Goal: Task Accomplishment & Management: Use online tool/utility

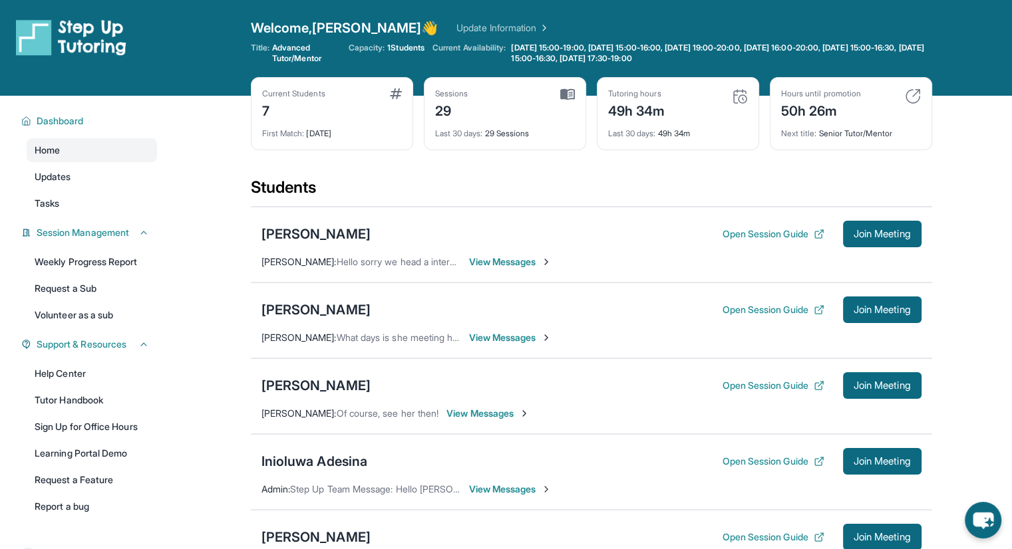
drag, startPoint x: 882, startPoint y: 229, endPoint x: 589, endPoint y: 204, distance: 294.4
click at [601, 194] on section "Students [PERSON_NAME] Open Session Guide Join Meeting [PERSON_NAME] : Hello so…" at bounding box center [591, 461] width 681 height 569
click at [317, 232] on div "[PERSON_NAME]" at bounding box center [315, 234] width 109 height 19
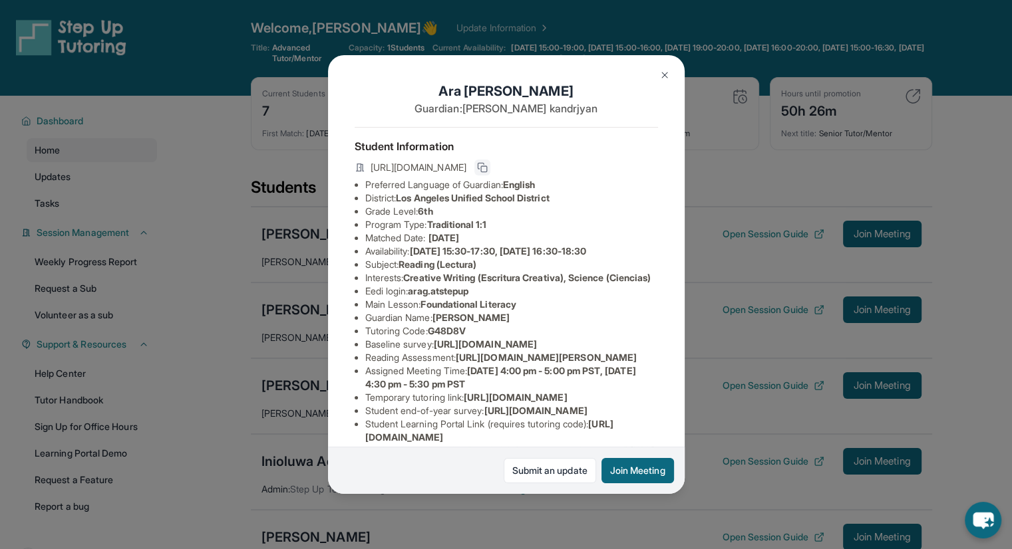
click at [487, 171] on rect at bounding box center [484, 169] width 6 height 6
click at [622, 472] on button "Join Meeting" at bounding box center [637, 470] width 73 height 25
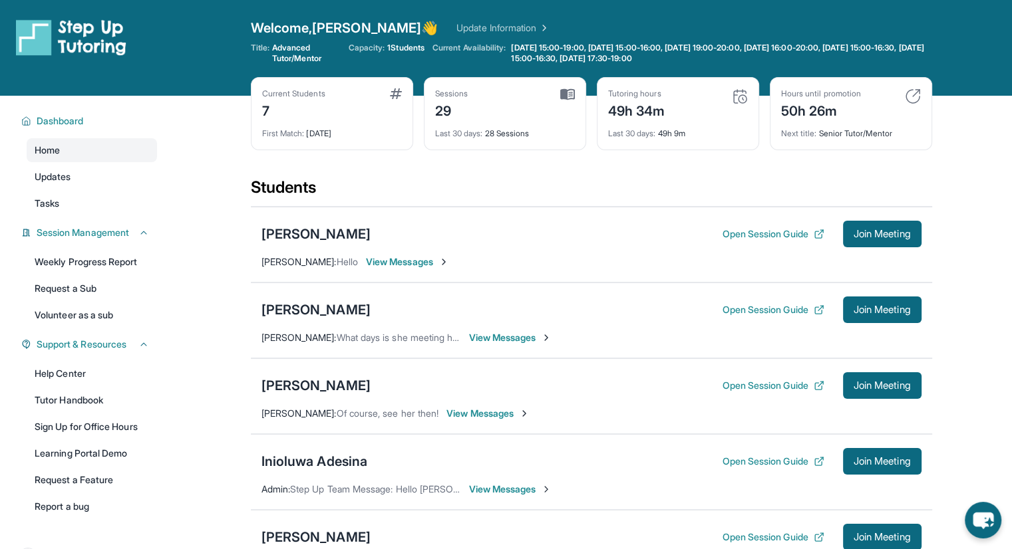
scroll to position [67, 0]
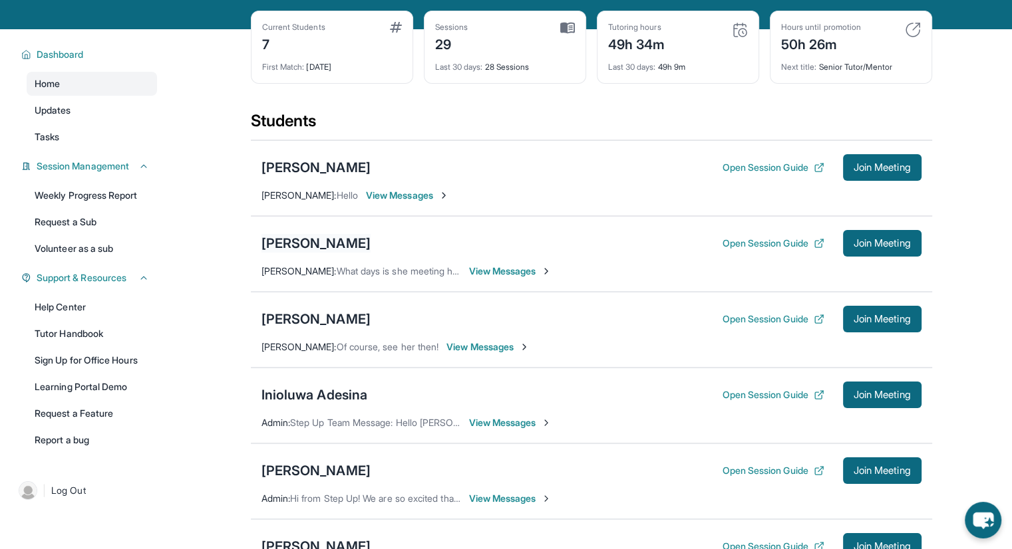
click at [327, 251] on div "[PERSON_NAME]" at bounding box center [315, 243] width 109 height 19
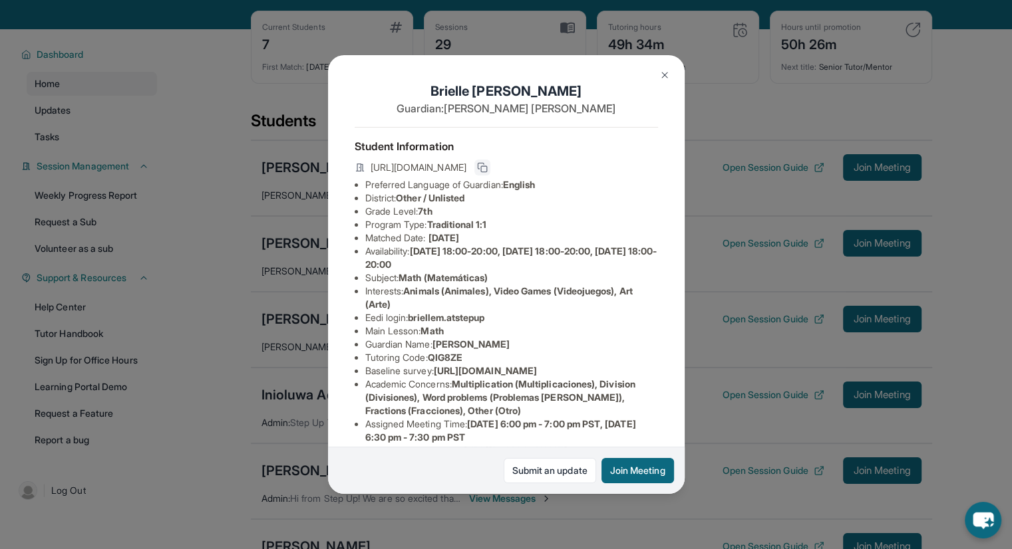
click at [488, 173] on icon at bounding box center [482, 167] width 11 height 11
click at [659, 478] on button "Join Meeting" at bounding box center [637, 470] width 73 height 25
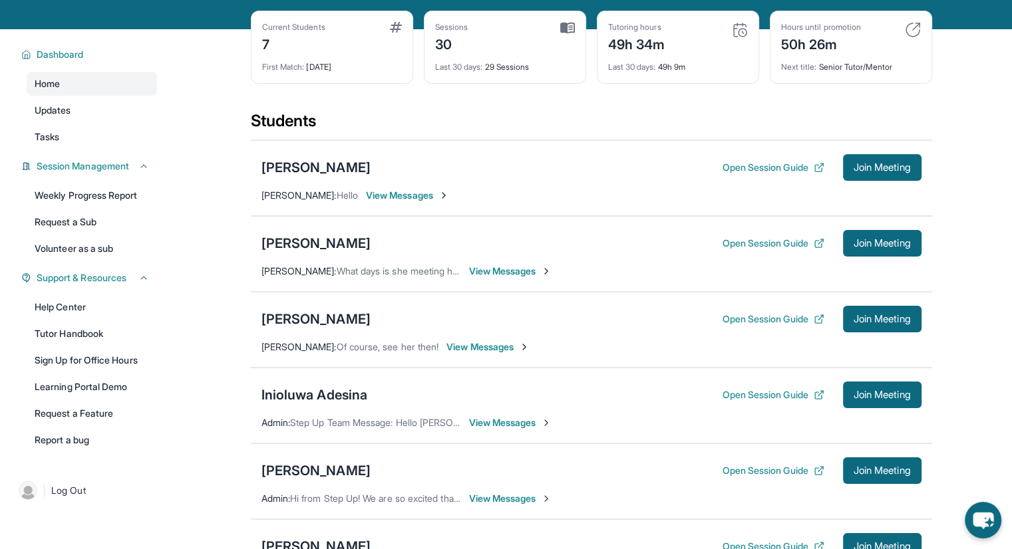
click at [223, 78] on main "Current Students 7 First Match : [DATE] Sessions 30 Last 30 days : 29 Sessions …" at bounding box center [590, 440] width 841 height 823
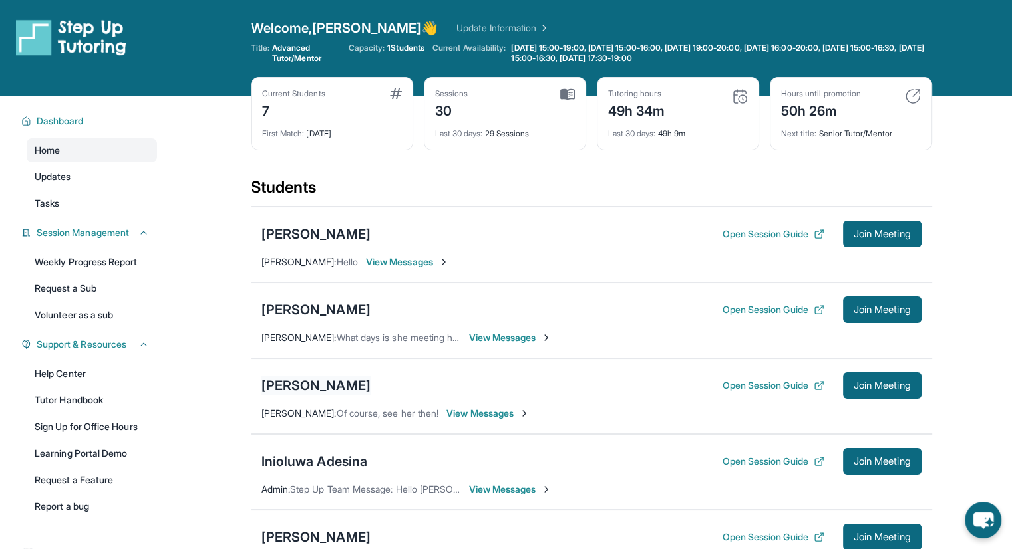
click at [295, 386] on div "[PERSON_NAME]" at bounding box center [315, 385] width 109 height 19
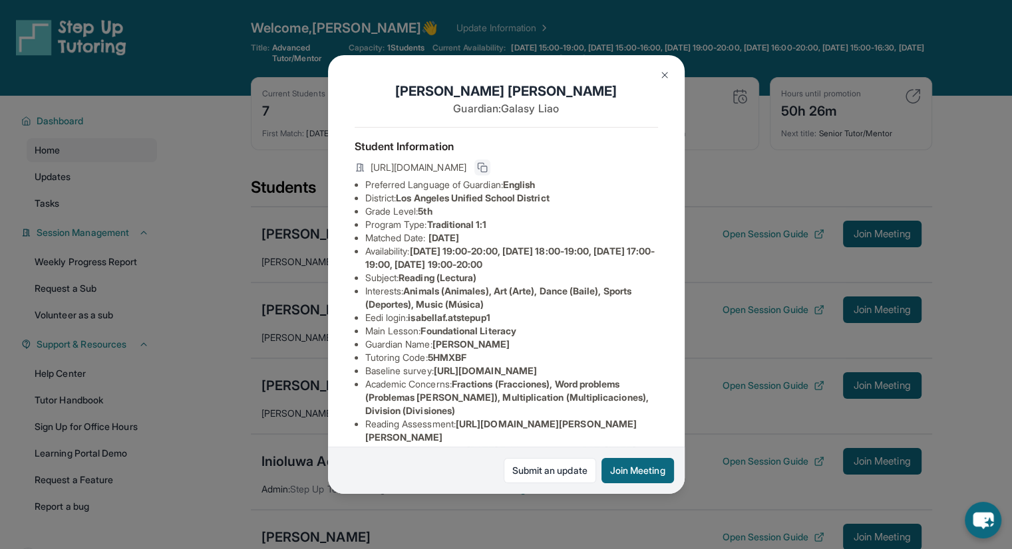
click at [488, 172] on icon at bounding box center [482, 167] width 11 height 11
click at [620, 474] on button "Join Meeting" at bounding box center [637, 470] width 73 height 25
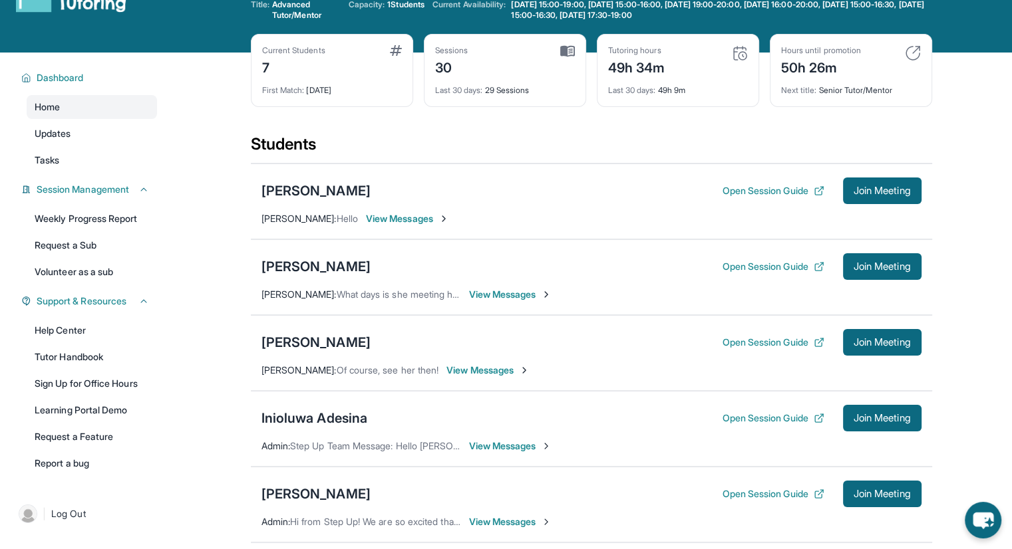
scroll to position [67, 0]
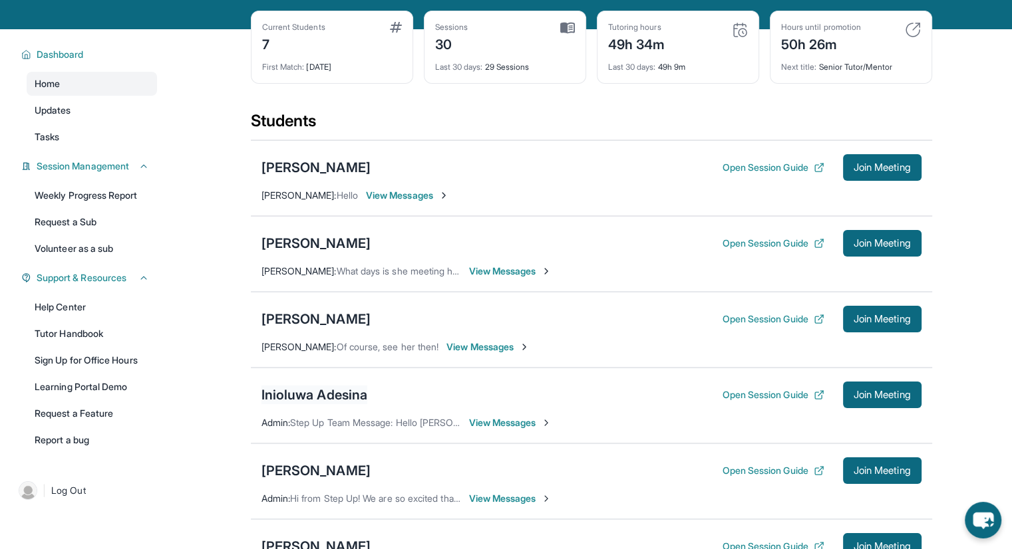
click at [337, 399] on div "Inioluwa Adesina" at bounding box center [314, 395] width 106 height 19
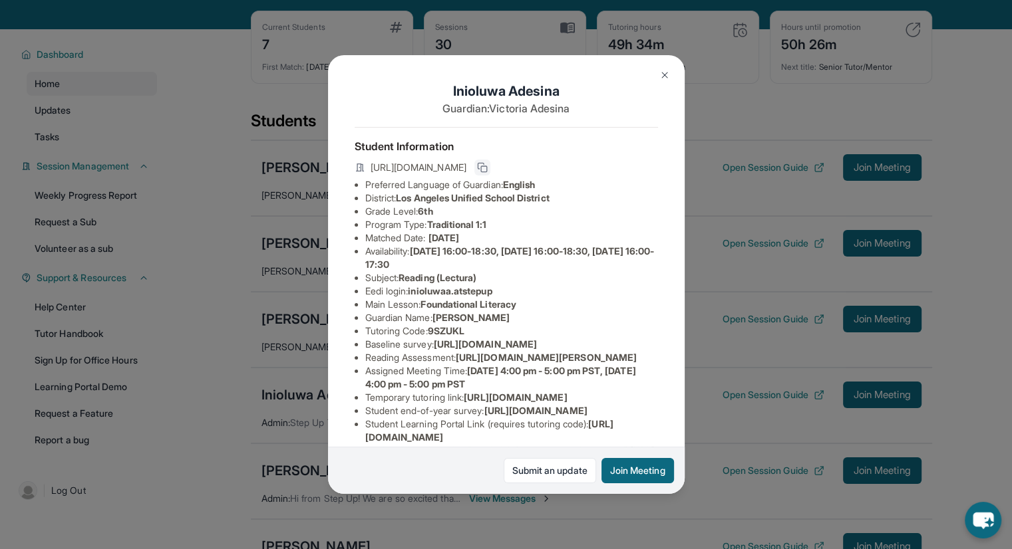
click at [490, 164] on button at bounding box center [482, 168] width 16 height 16
click at [639, 482] on button "Join Meeting" at bounding box center [637, 470] width 73 height 25
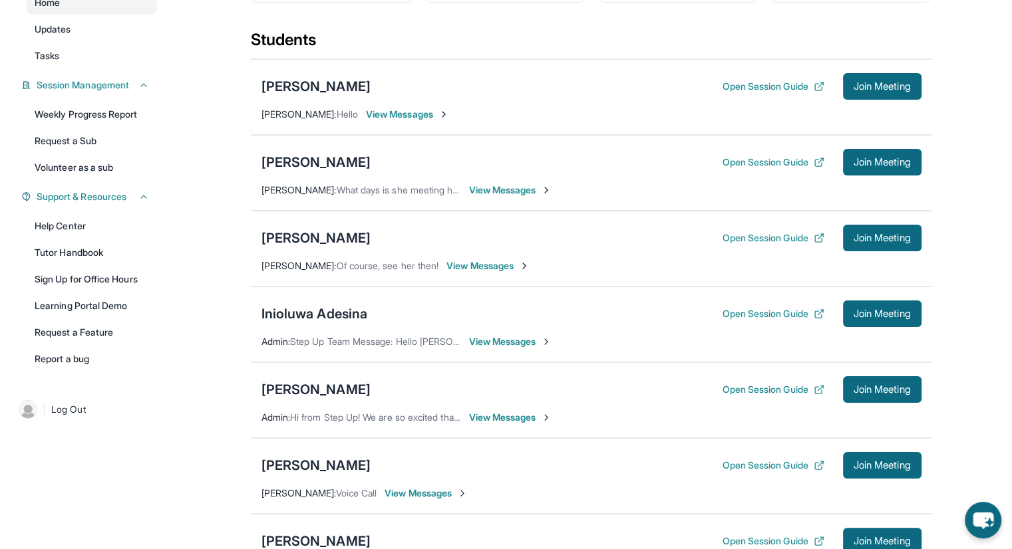
scroll to position [200, 0]
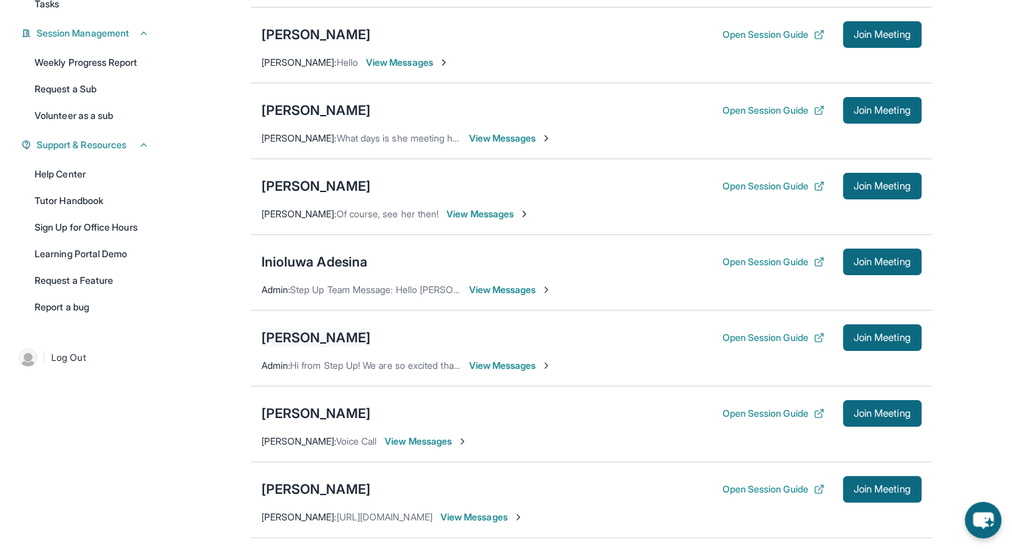
click at [343, 333] on div "[PERSON_NAME]" at bounding box center [315, 338] width 109 height 19
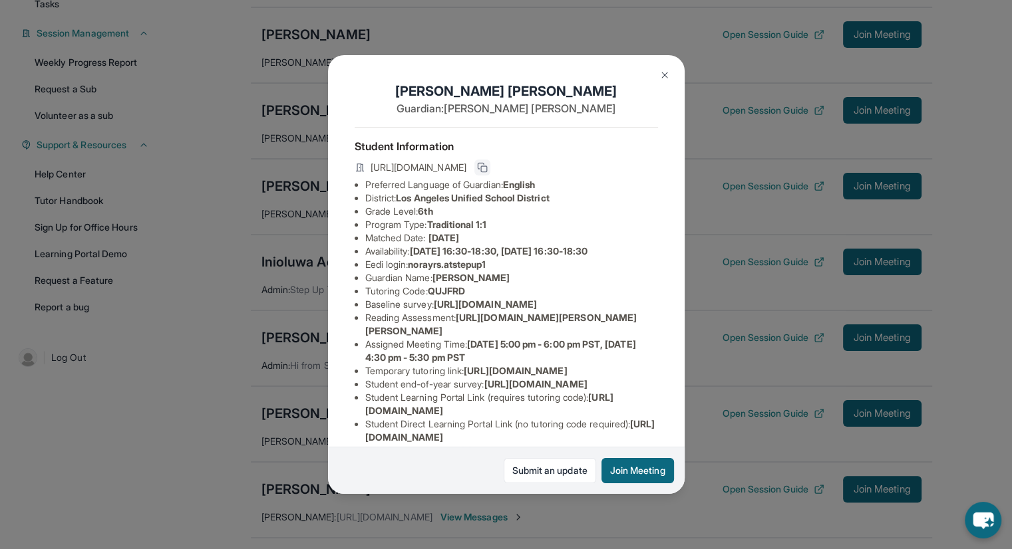
click at [490, 171] on button at bounding box center [482, 168] width 16 height 16
click at [641, 474] on button "Join Meeting" at bounding box center [637, 470] width 73 height 25
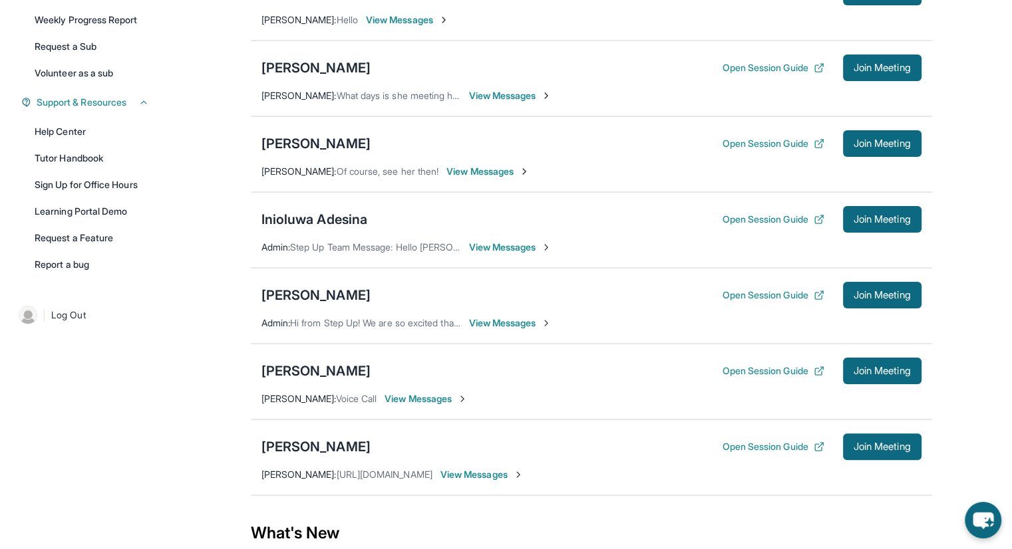
scroll to position [266, 0]
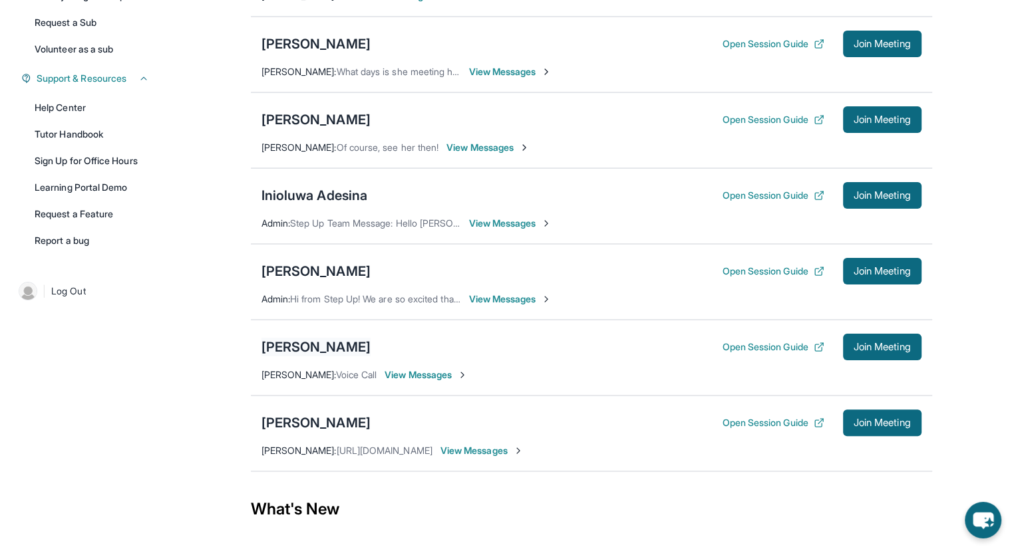
click at [343, 342] on div "[PERSON_NAME]" at bounding box center [315, 347] width 109 height 19
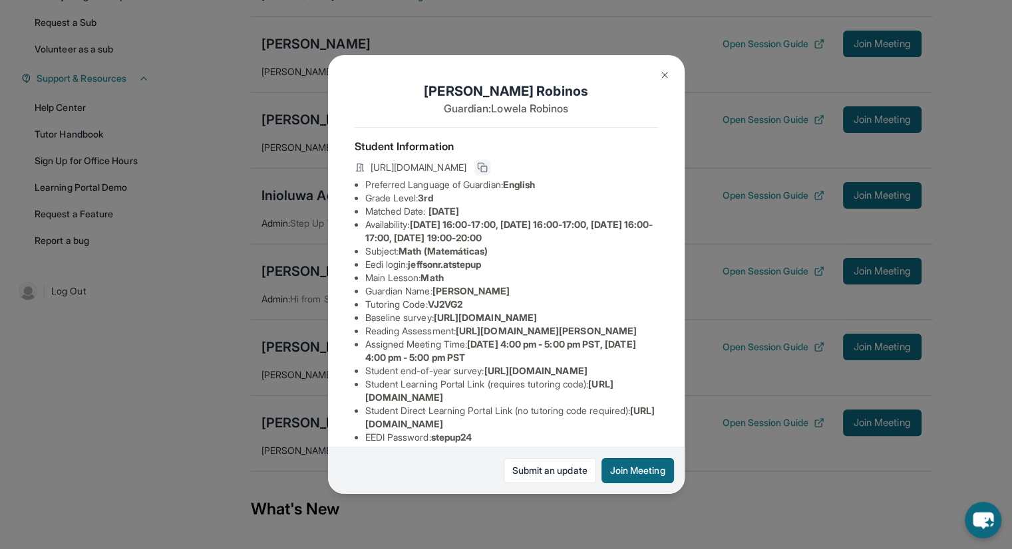
click at [490, 174] on button at bounding box center [482, 168] width 16 height 16
click at [639, 477] on button "Join Meeting" at bounding box center [637, 470] width 73 height 25
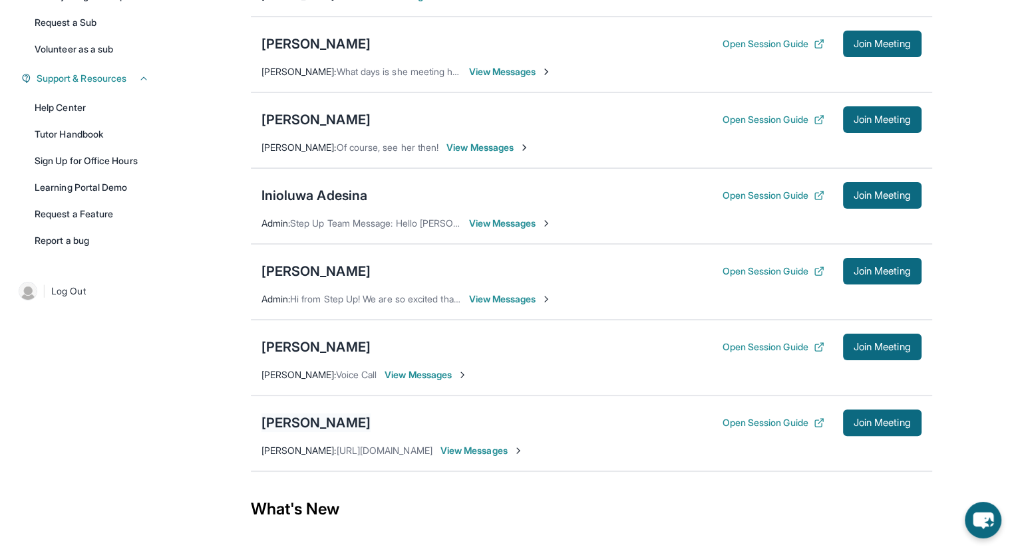
click at [306, 422] on div "[PERSON_NAME]" at bounding box center [315, 423] width 109 height 19
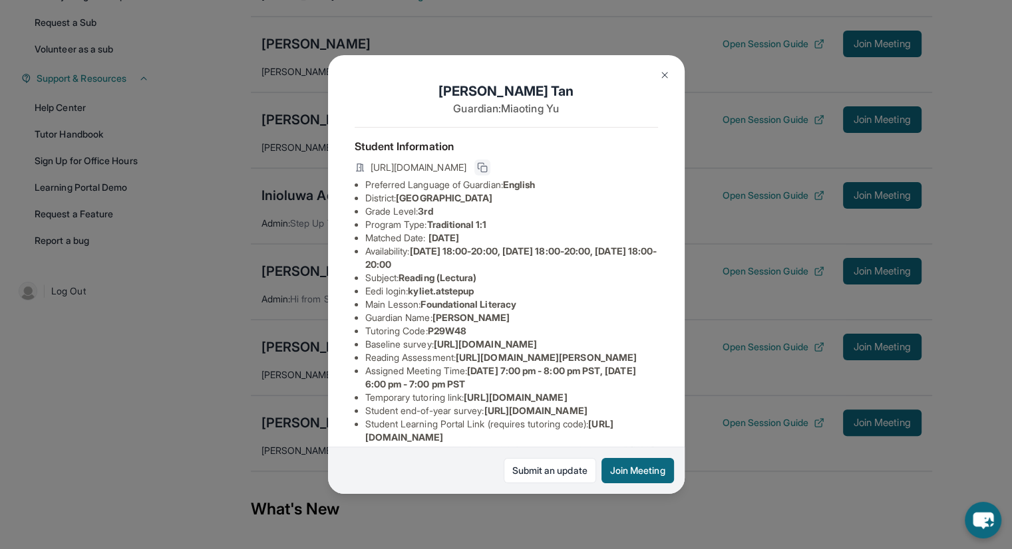
click at [487, 171] on rect at bounding box center [484, 169] width 6 height 6
click at [627, 471] on button "Join Meeting" at bounding box center [637, 470] width 73 height 25
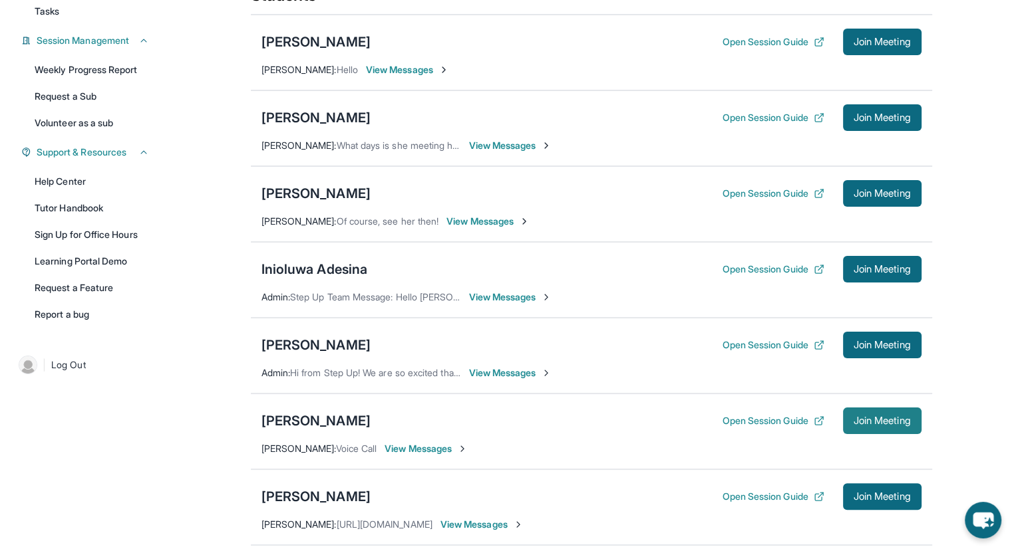
scroll to position [200, 0]
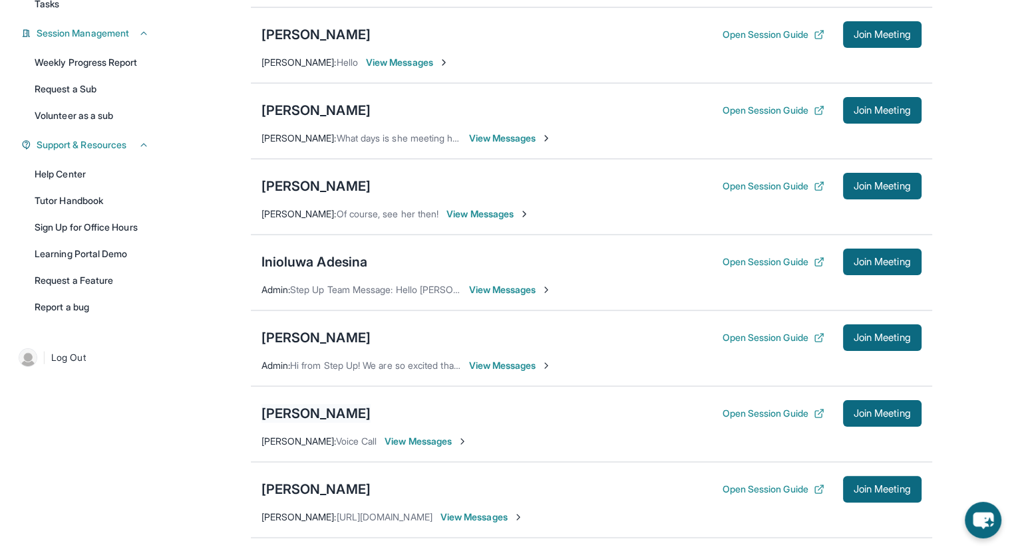
click at [297, 411] on div "[PERSON_NAME]" at bounding box center [315, 413] width 109 height 19
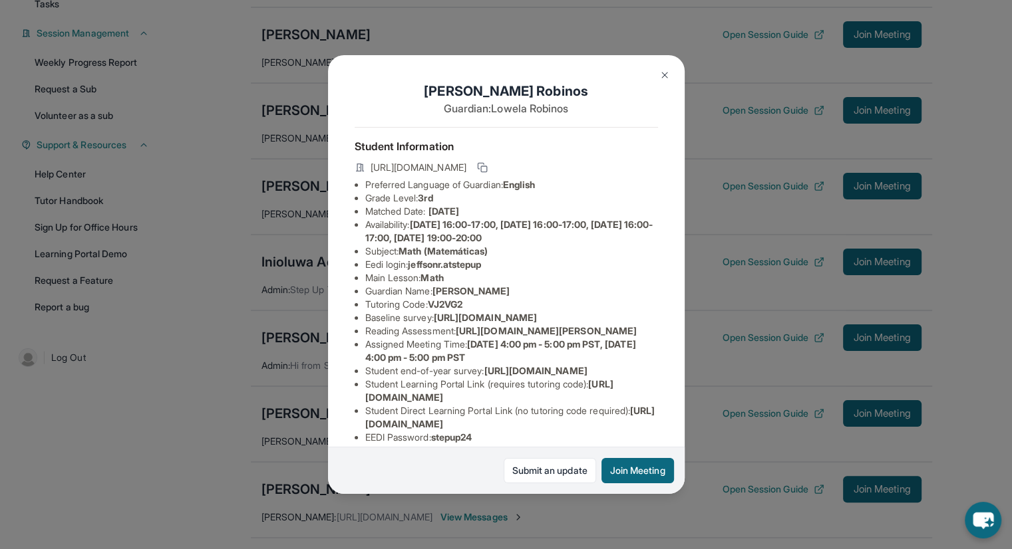
click at [666, 73] on img at bounding box center [664, 75] width 11 height 11
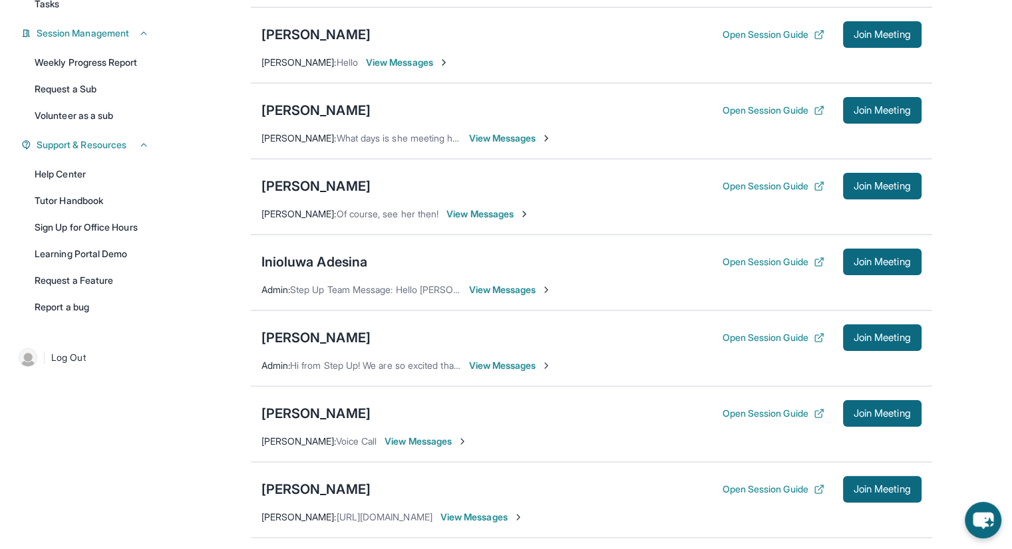
click at [426, 440] on span "View Messages" at bounding box center [425, 441] width 83 height 13
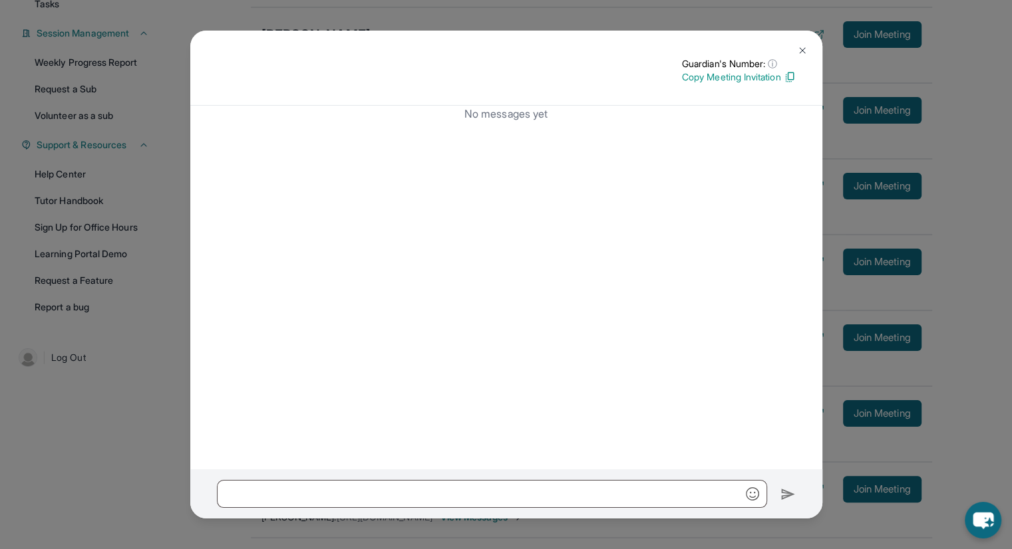
click at [793, 47] on button at bounding box center [802, 50] width 27 height 27
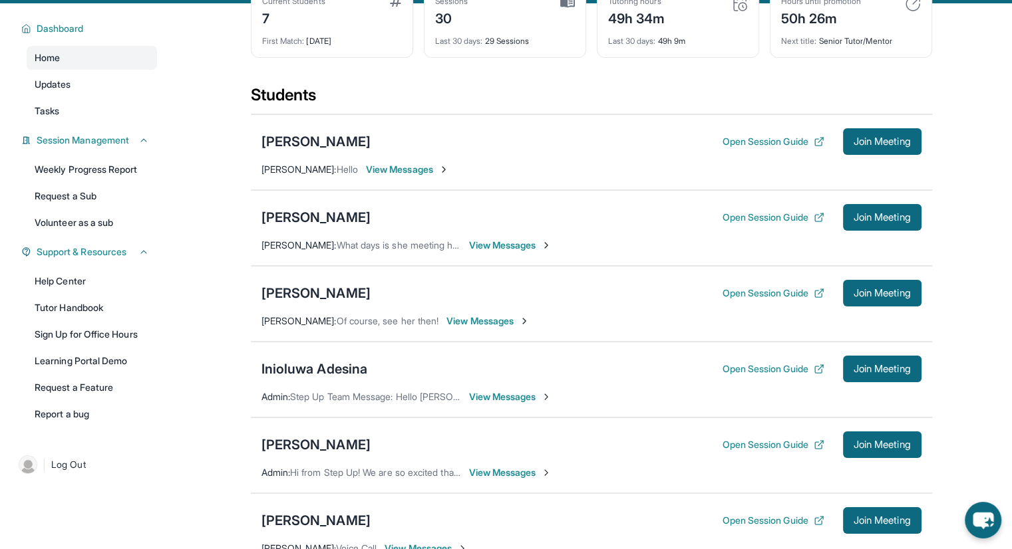
scroll to position [35, 0]
